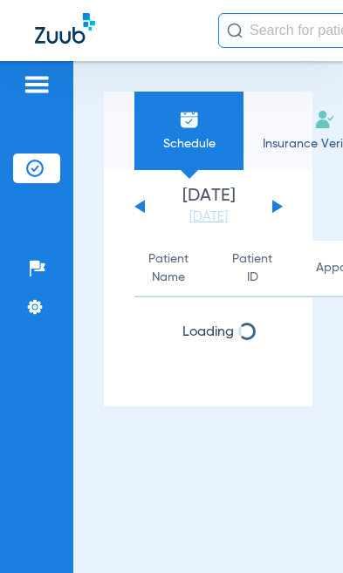
click at [23, 22] on div "Pailyne Turlington - College Street" at bounding box center [171, 30] width 343 height 61
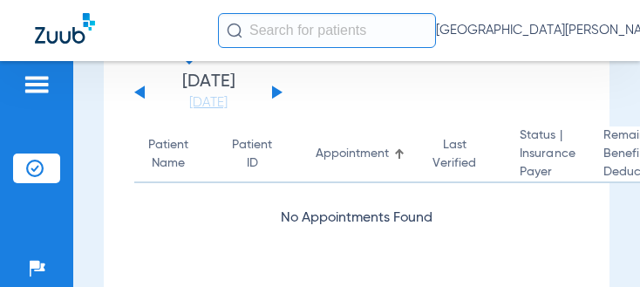
scroll to position [114, 0]
click at [274, 93] on button at bounding box center [277, 91] width 10 height 13
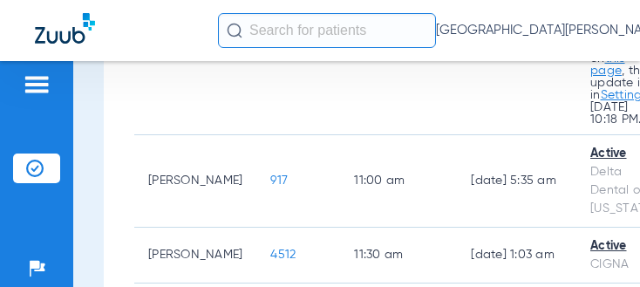
scroll to position [1850, 0]
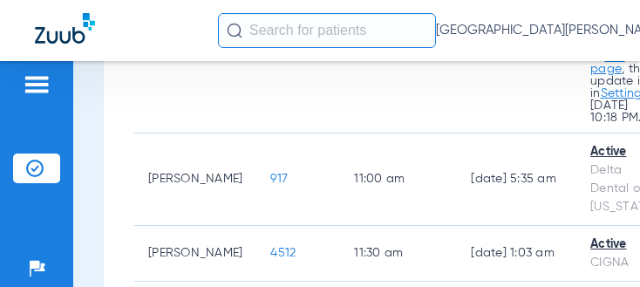
click at [342, 75] on link "this page" at bounding box center [607, 63] width 35 height 24
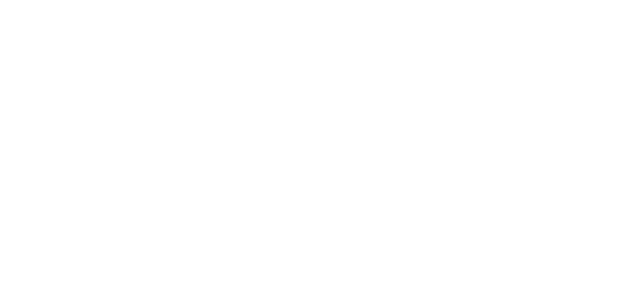
click at [277, 134] on body at bounding box center [320, 143] width 640 height 287
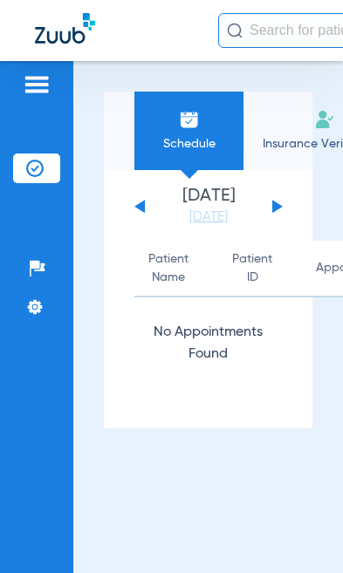
click at [266, 202] on div "[DATE] [DATE] [DATE] [DATE] [DATE] [DATE] [DATE] [DATE] [DATE] [DATE] [DATE] [D…" at bounding box center [208, 206] width 148 height 38
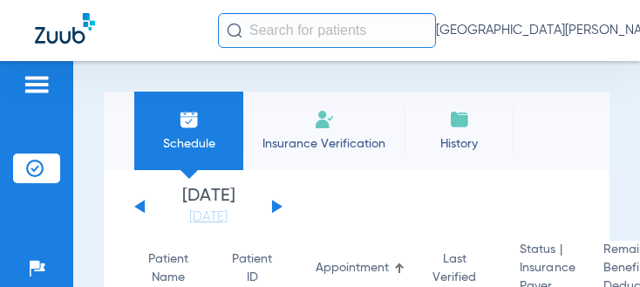
click at [277, 204] on button at bounding box center [277, 206] width 10 height 13
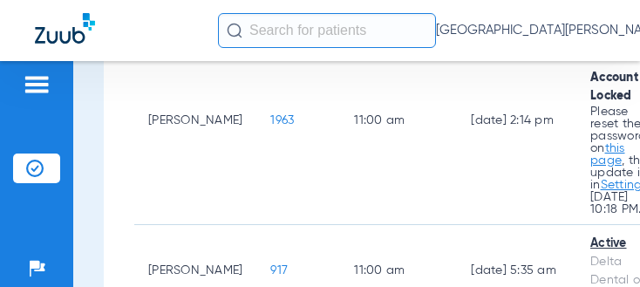
scroll to position [1757, 0]
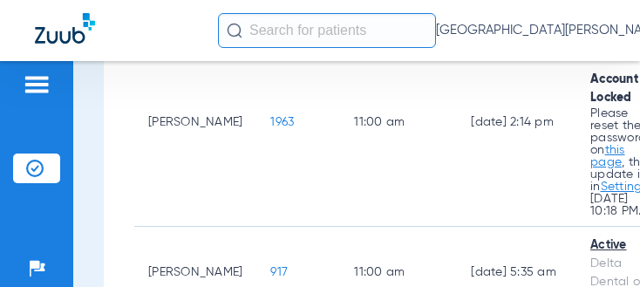
click at [256, 176] on td "1963" at bounding box center [298, 122] width 84 height 208
click at [256, 170] on td "1963" at bounding box center [298, 122] width 84 height 208
click at [270, 128] on span "1963" at bounding box center [282, 122] width 24 height 12
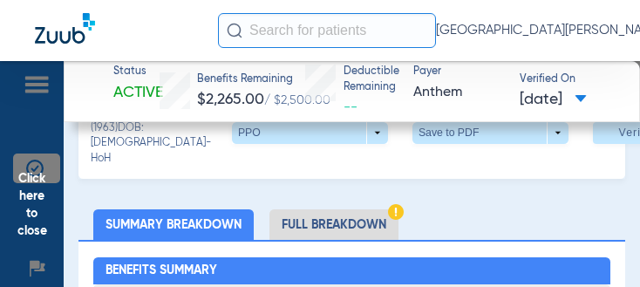
scroll to position [220, 0]
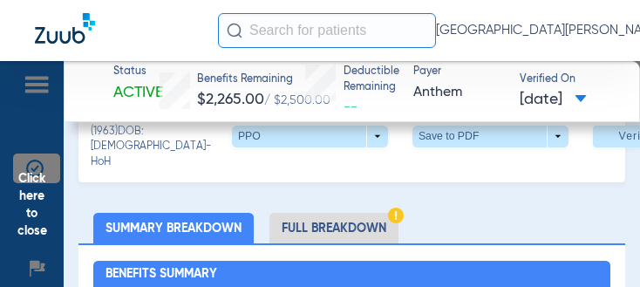
click at [342, 239] on li "Full Breakdown" at bounding box center [333, 228] width 129 height 31
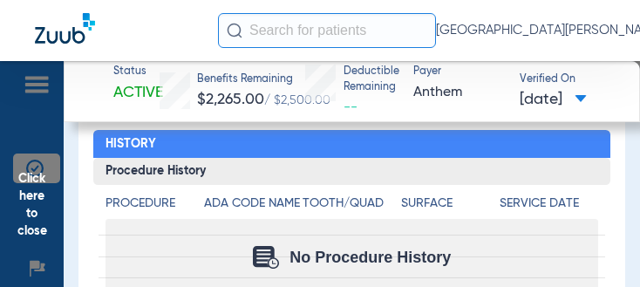
scroll to position [2744, 0]
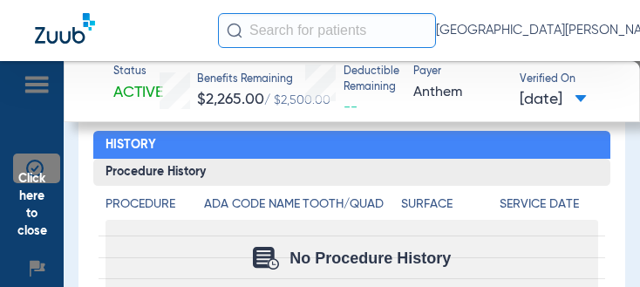
click at [342, 100] on span at bounding box center [581, 100] width 12 height 10
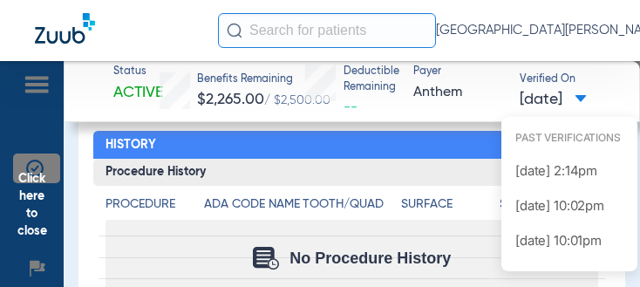
click at [342, 122] on div at bounding box center [320, 143] width 640 height 287
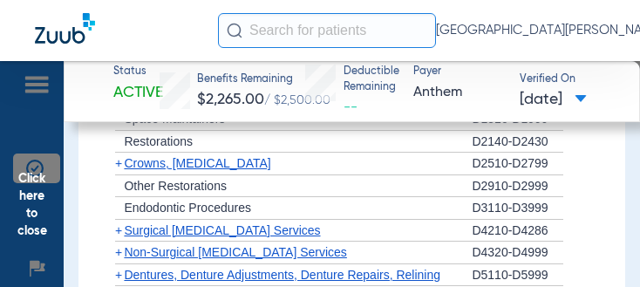
click at [37, 220] on span "Click here to close" at bounding box center [32, 204] width 64 height 287
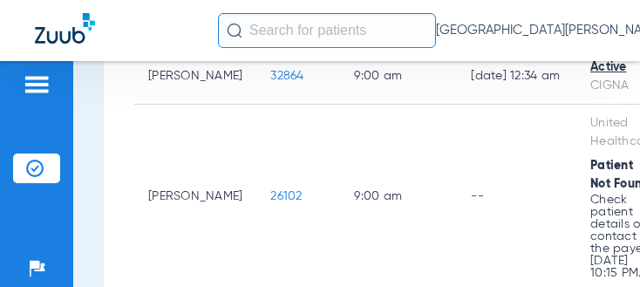
scroll to position [953, 0]
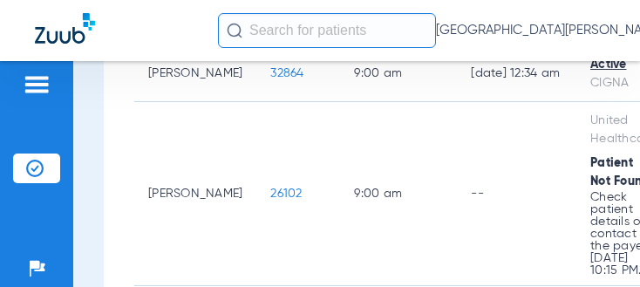
click at [274, 200] on td "26102" at bounding box center [298, 194] width 84 height 184
click at [270, 200] on span "26102" at bounding box center [285, 193] width 31 height 12
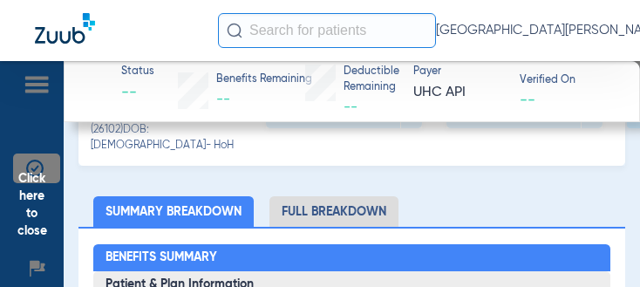
scroll to position [228, 0]
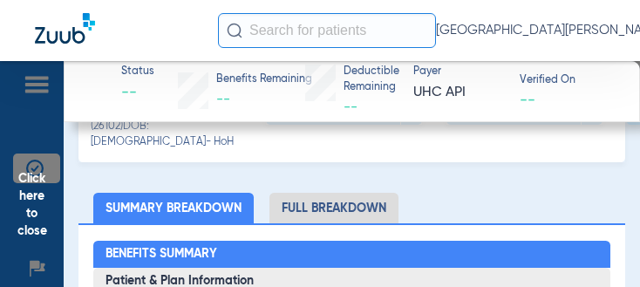
click at [342, 204] on li "Full Breakdown" at bounding box center [333, 208] width 129 height 31
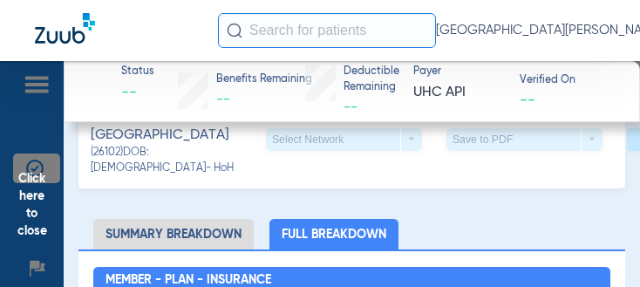
scroll to position [199, 0]
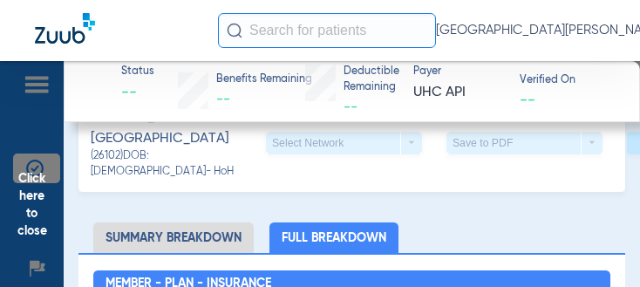
click at [207, 242] on li "Summary Breakdown" at bounding box center [173, 237] width 160 height 31
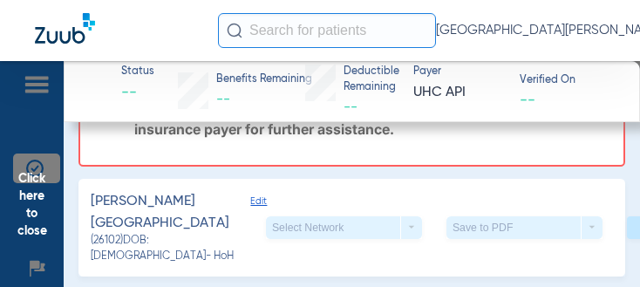
scroll to position [126, 0]
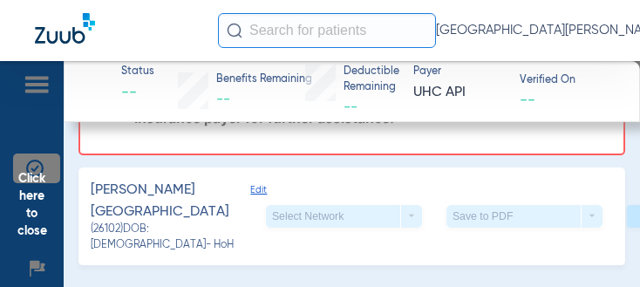
click at [250, 186] on span "Edit" at bounding box center [258, 203] width 16 height 38
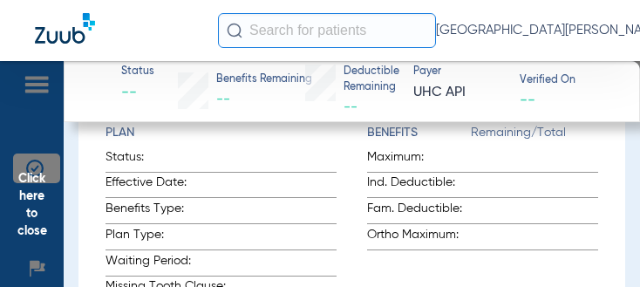
scroll to position [920, 0]
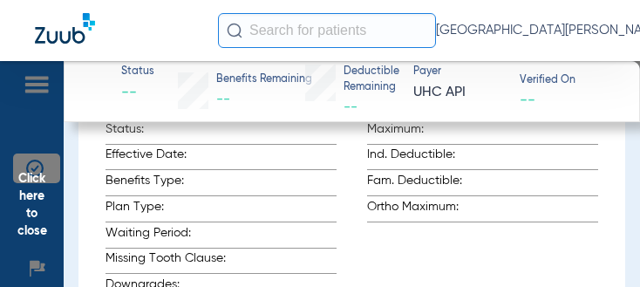
click at [13, 208] on span "Click here to close" at bounding box center [32, 204] width 64 height 287
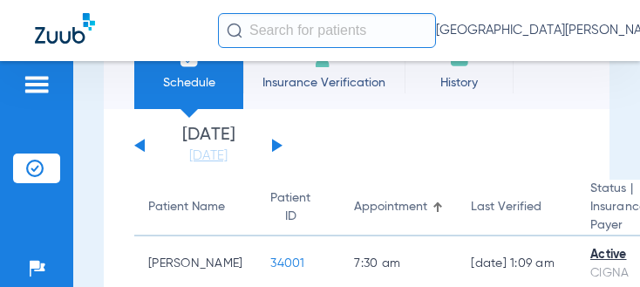
scroll to position [75, 0]
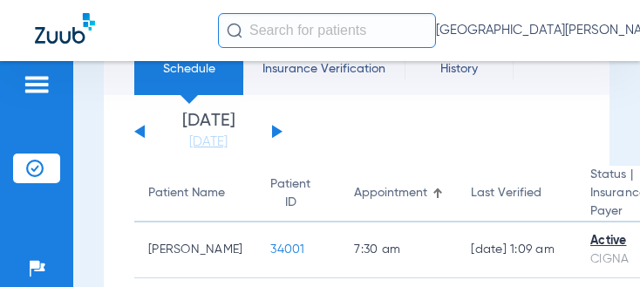
click at [274, 132] on button at bounding box center [277, 131] width 10 height 13
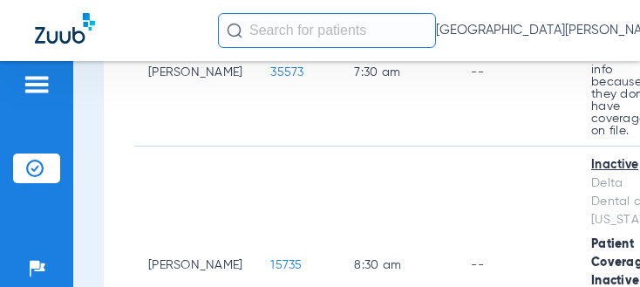
scroll to position [416, 0]
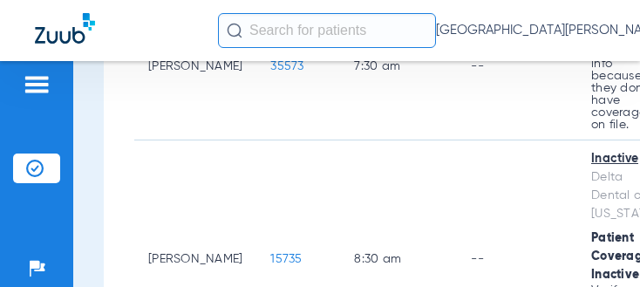
click at [272, 253] on span "15735" at bounding box center [285, 259] width 31 height 12
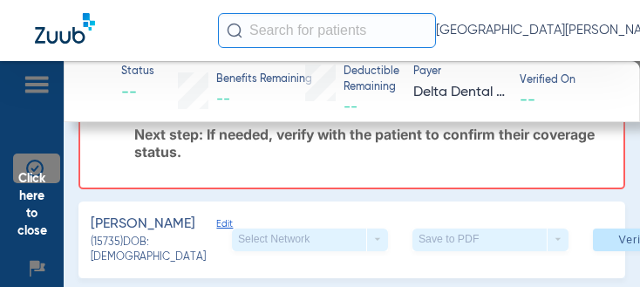
scroll to position [111, 0]
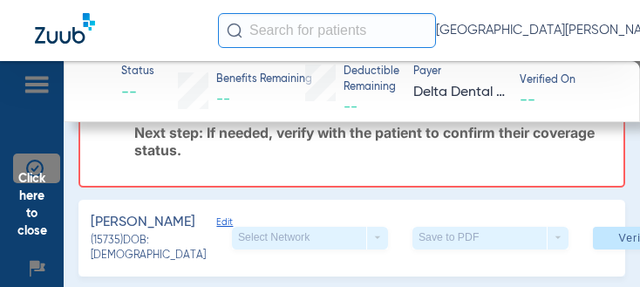
click at [216, 219] on span "Edit" at bounding box center [224, 224] width 16 height 17
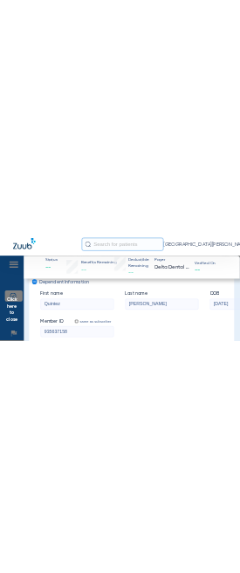
scroll to position [620, 0]
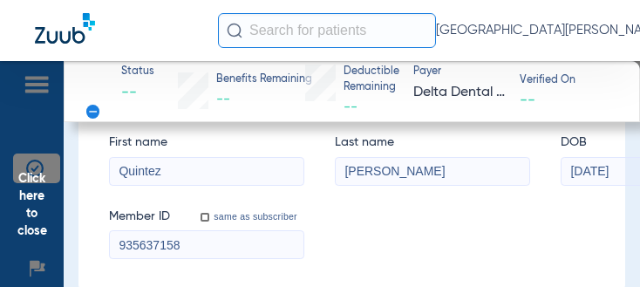
click at [159, 186] on input "Quintez" at bounding box center [207, 172] width 194 height 28
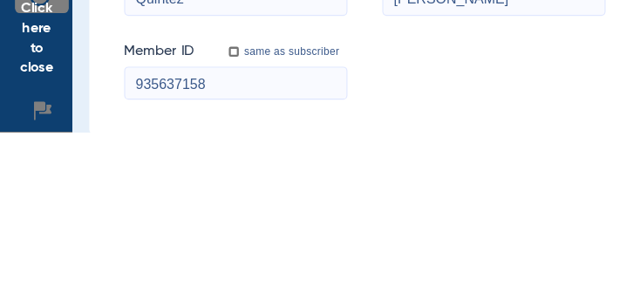
click at [241, 152] on mat-form-field "Quintez" at bounding box center [206, 169] width 195 height 34
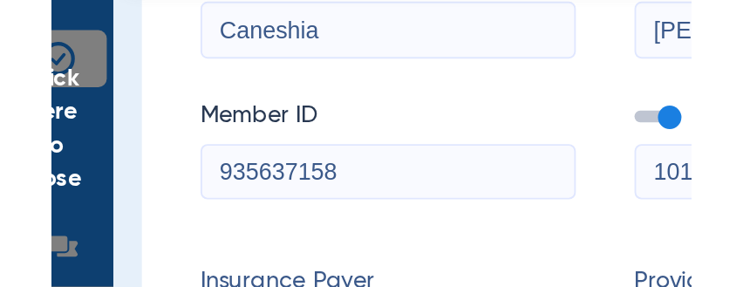
scroll to position [334, 0]
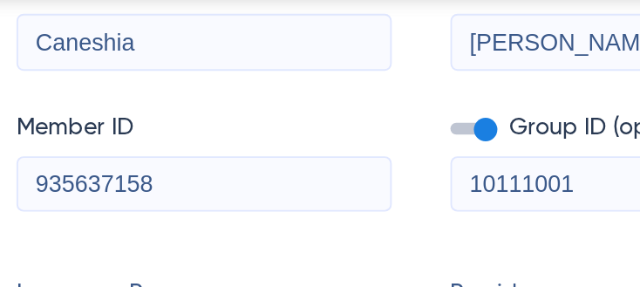
click at [110, 140] on input "Caneshia" at bounding box center [207, 154] width 194 height 28
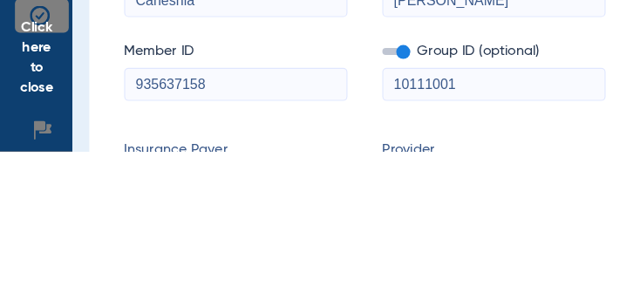
click at [150, 140] on input "Caneshia" at bounding box center [207, 154] width 194 height 28
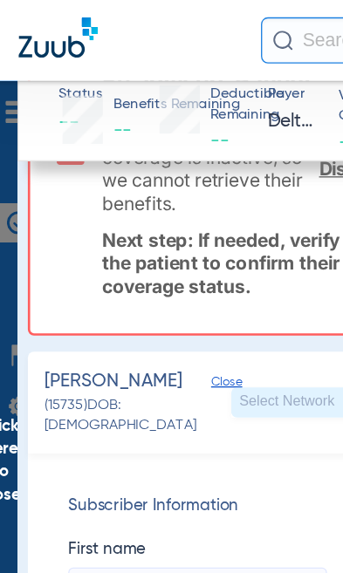
scroll to position [111, 0]
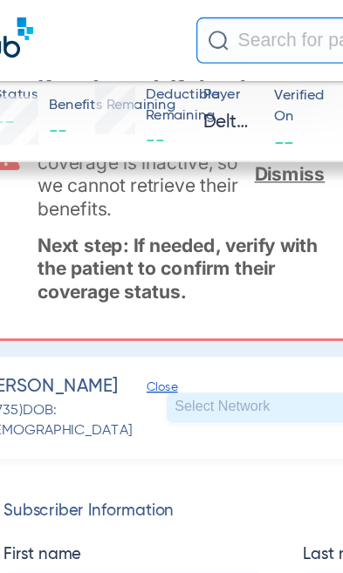
click at [262, 133] on link "Dismiss" at bounding box center [288, 130] width 53 height 17
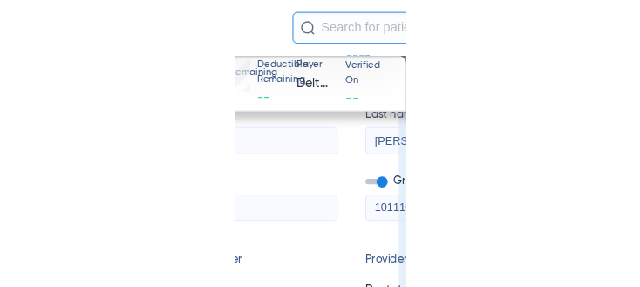
scroll to position [201, 0]
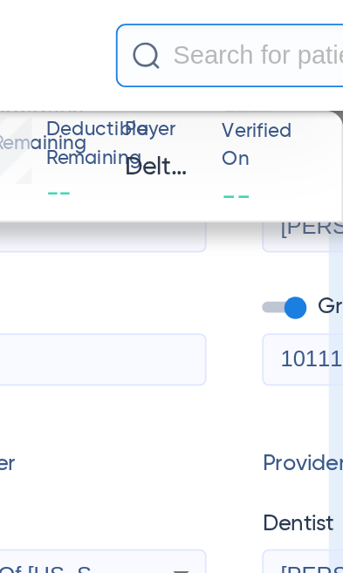
click at [112, 251] on div "Subscriber Information First name Caneshia Last name [PERSON_NAME] DOB mm / dd …" at bounding box center [188, 284] width 293 height 523
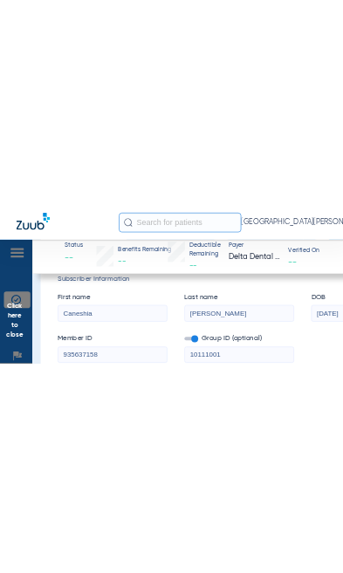
scroll to position [133, 0]
